Goal: Task Accomplishment & Management: Use online tool/utility

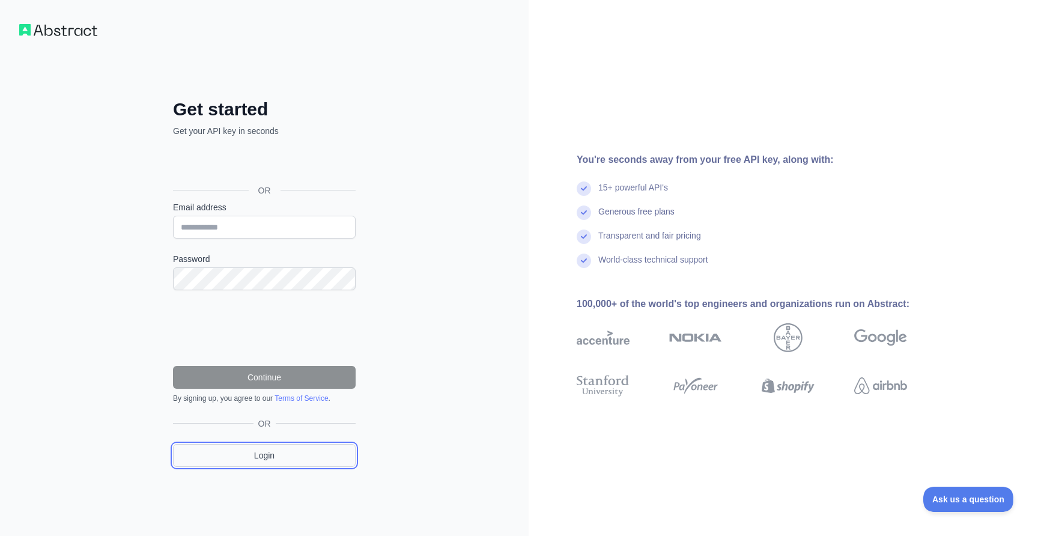
click at [261, 457] on link "Login" at bounding box center [264, 455] width 183 height 23
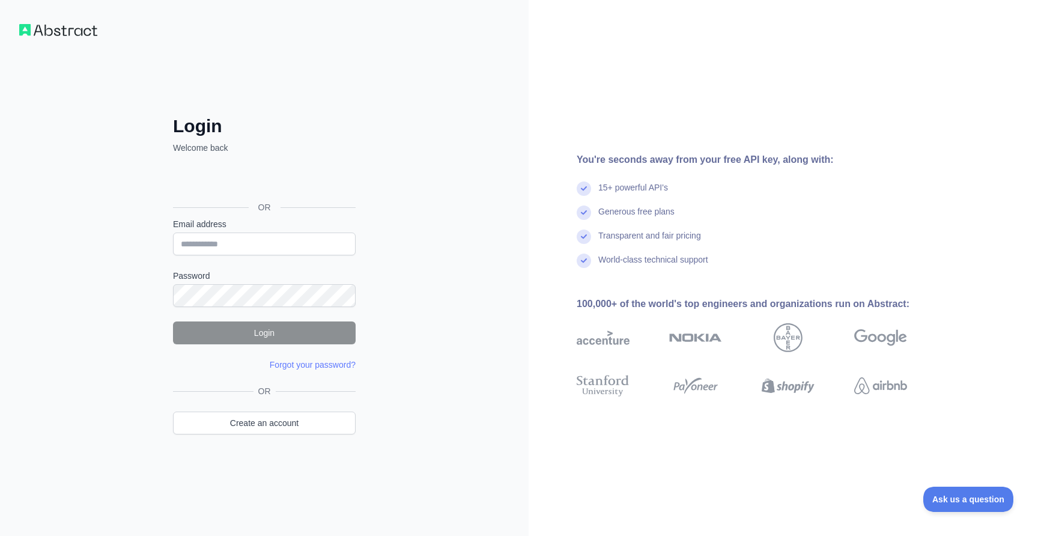
click at [99, 230] on div "Login Welcome back OR Email address Password Login Forgot your password? Please…" at bounding box center [264, 268] width 529 height 536
click at [247, 426] on link "Create an account" at bounding box center [264, 423] width 183 height 23
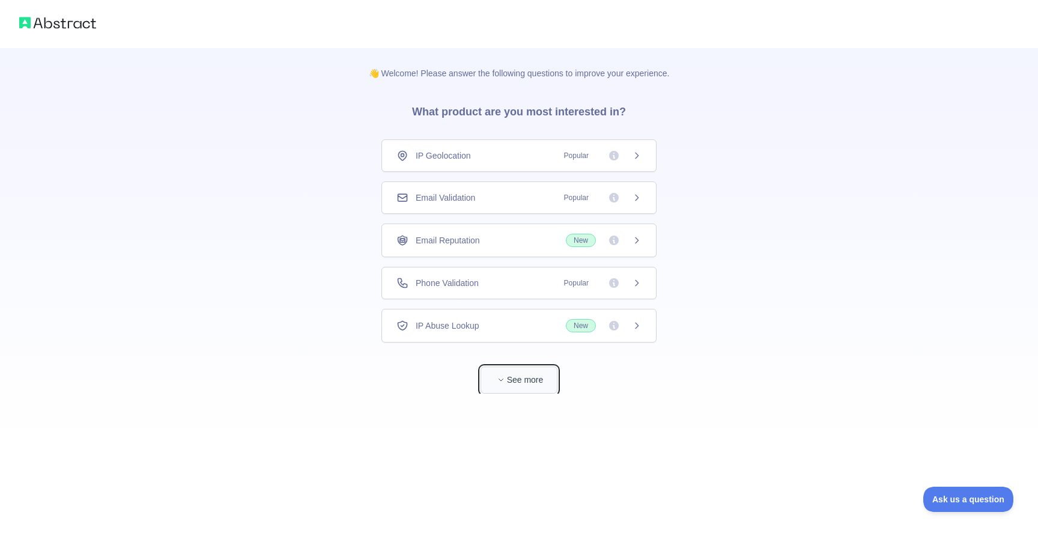
click at [499, 371] on button "See more" at bounding box center [519, 380] width 77 height 27
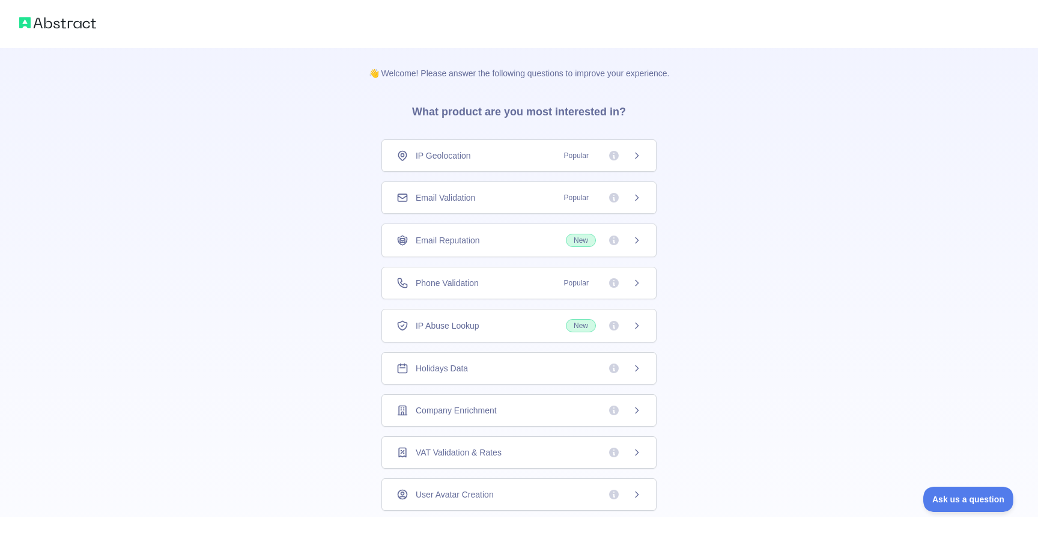
scroll to position [38, 0]
click at [491, 373] on span "Company Enrichment" at bounding box center [456, 372] width 81 height 12
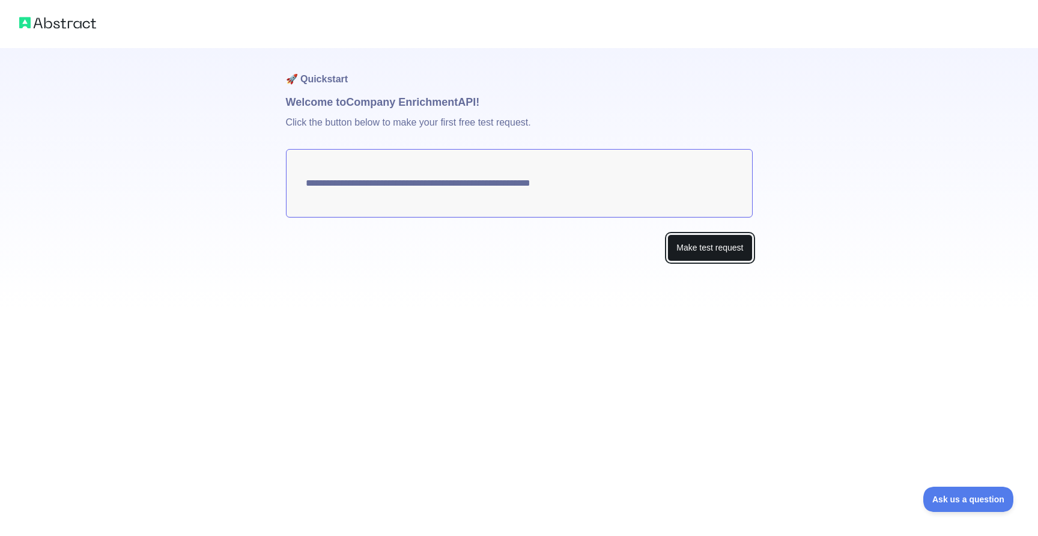
click at [714, 254] on button "Make test request" at bounding box center [710, 247] width 85 height 27
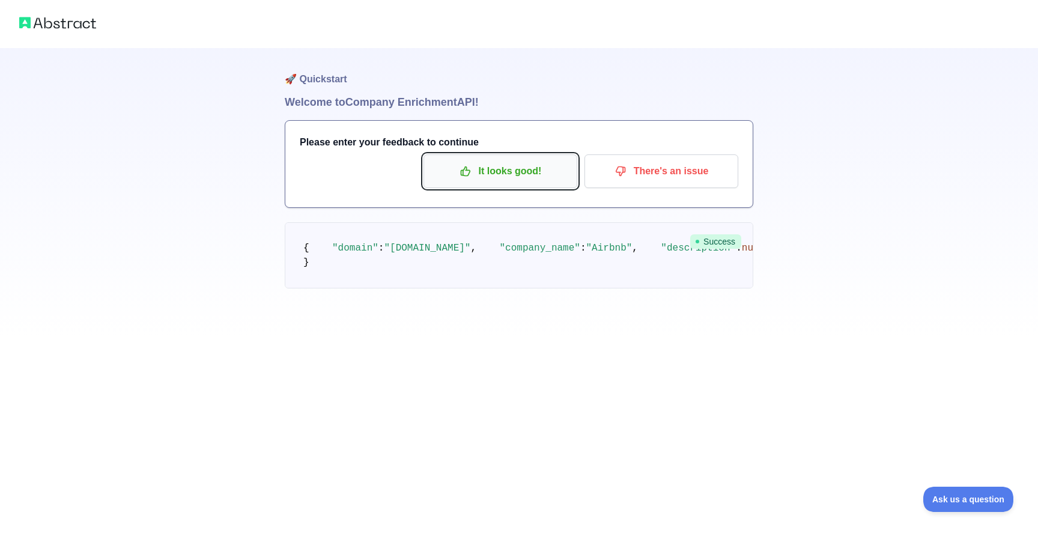
click at [483, 168] on p "It looks good!" at bounding box center [501, 171] width 136 height 20
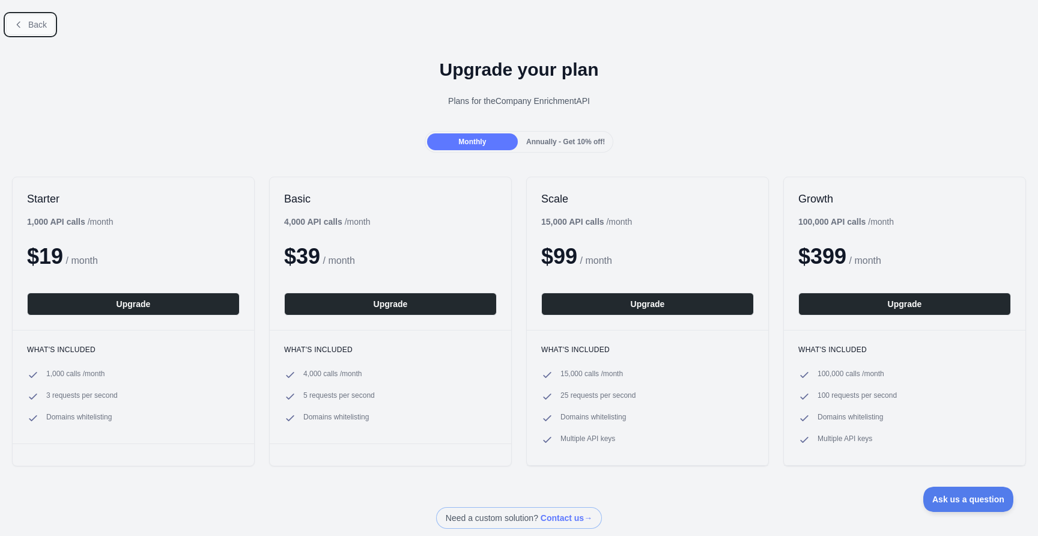
click at [35, 20] on span "Back" at bounding box center [37, 25] width 19 height 10
